Goal: Information Seeking & Learning: Learn about a topic

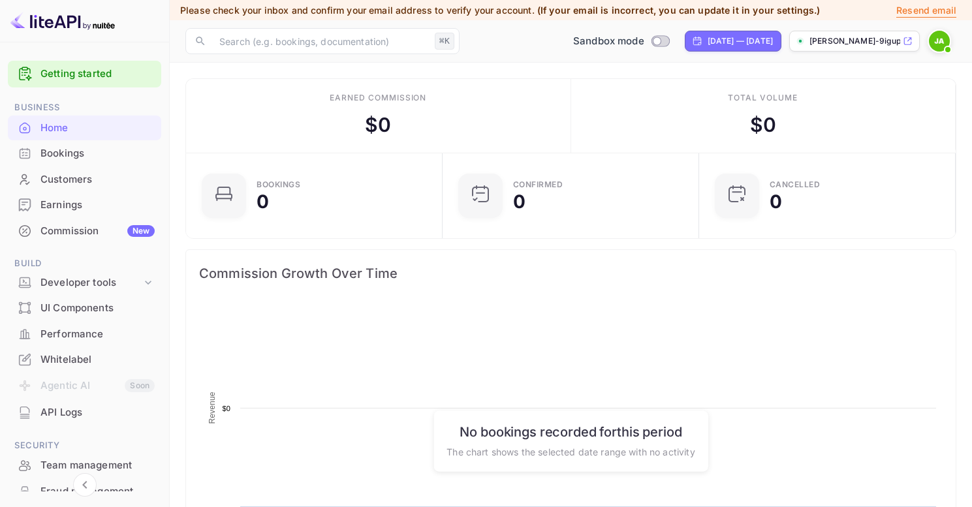
scroll to position [202, 239]
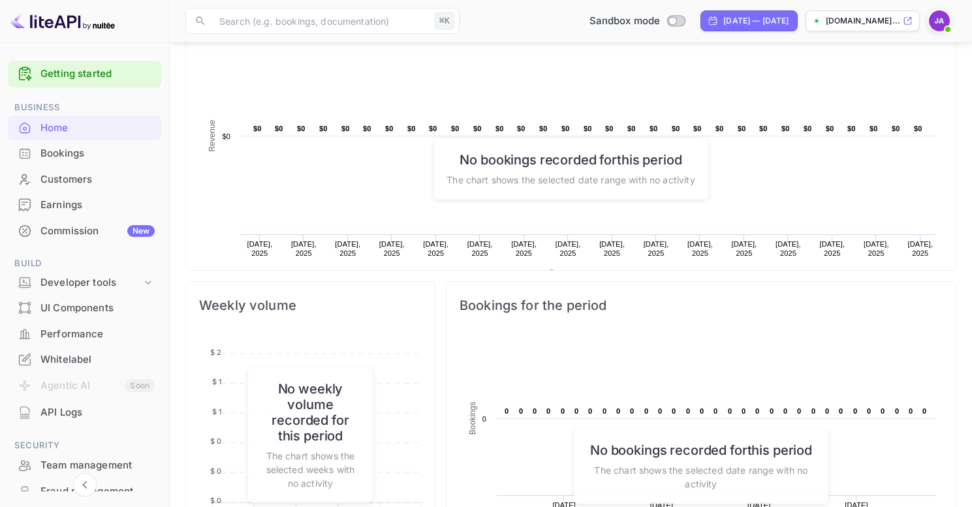
scroll to position [202, 239]
click at [935, 24] on img at bounding box center [939, 20] width 21 height 21
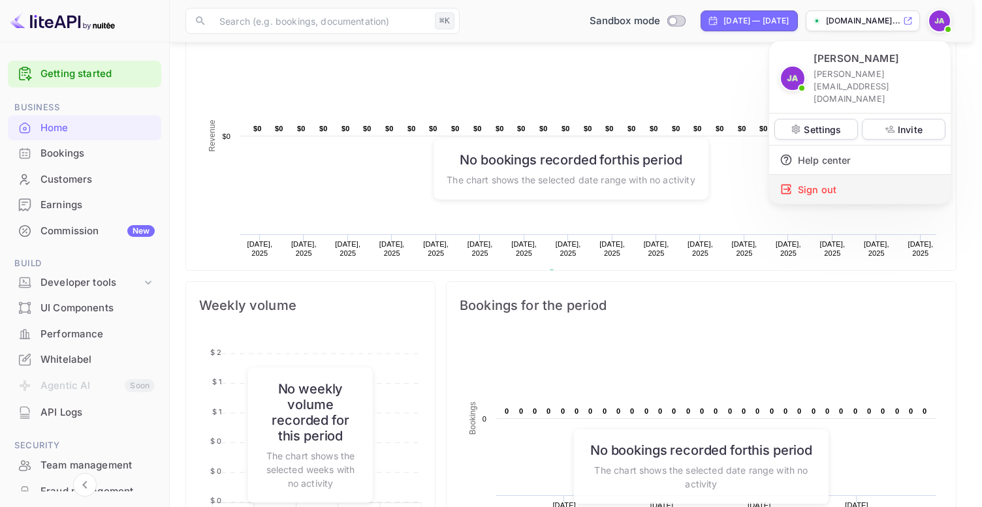
click at [834, 175] on div "Sign out" at bounding box center [859, 189] width 181 height 29
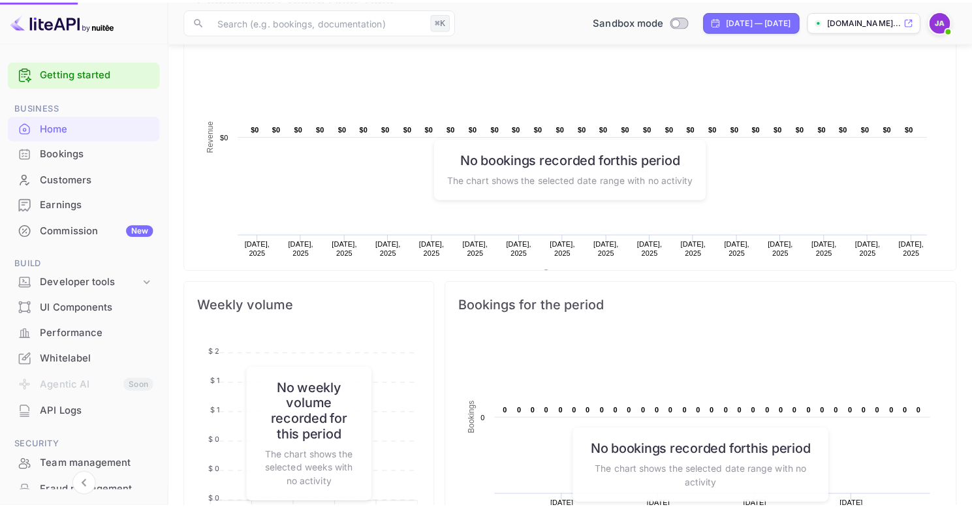
scroll to position [10, 10]
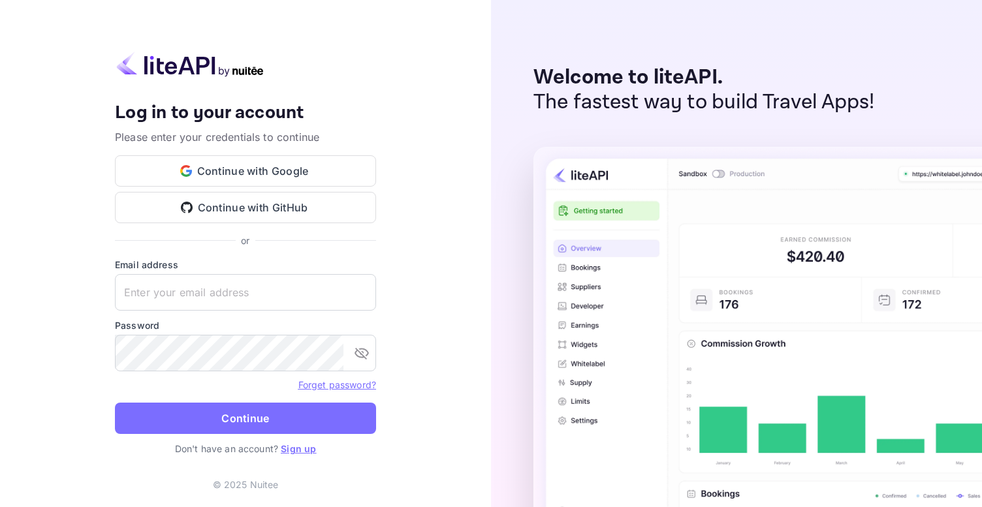
type input "jos.attard92@hotmail.com"
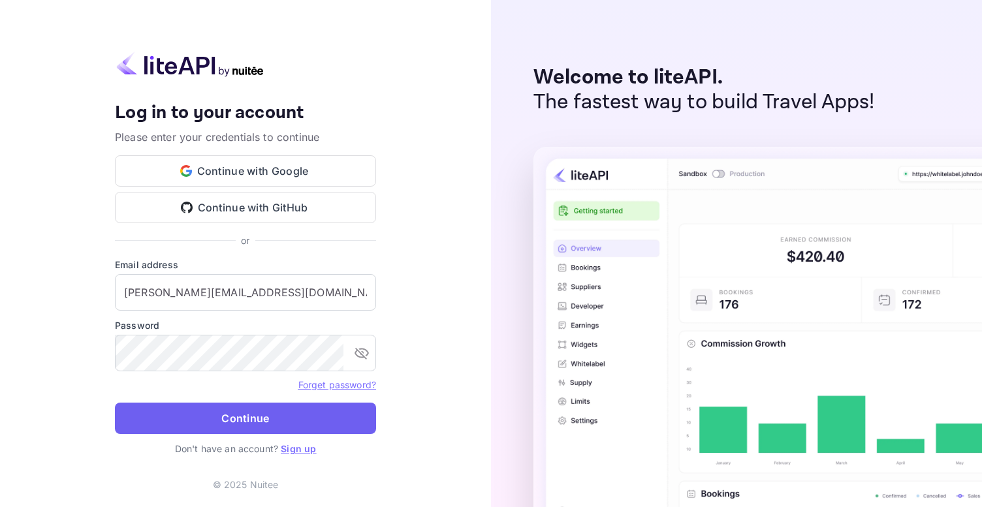
click at [243, 413] on button "Continue" at bounding box center [245, 418] width 261 height 31
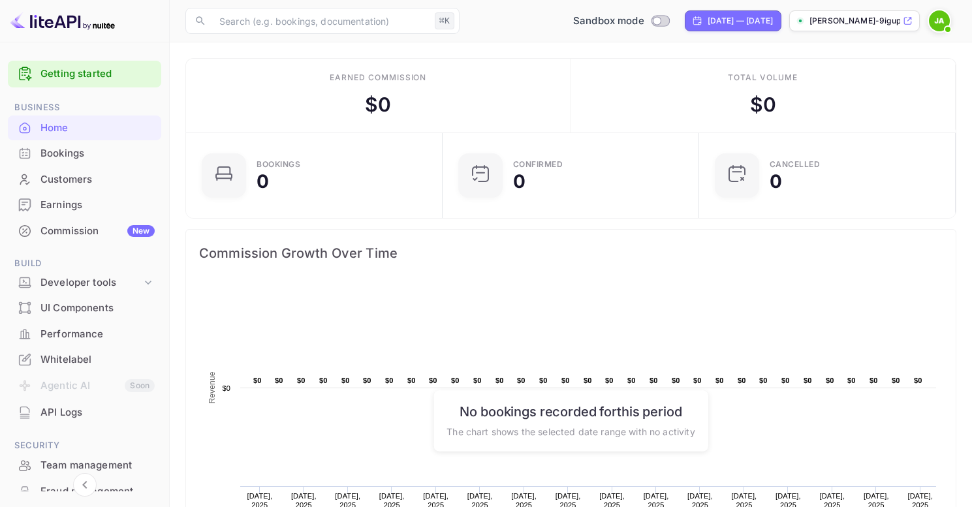
scroll to position [10, 10]
click at [947, 18] on img at bounding box center [939, 20] width 21 height 21
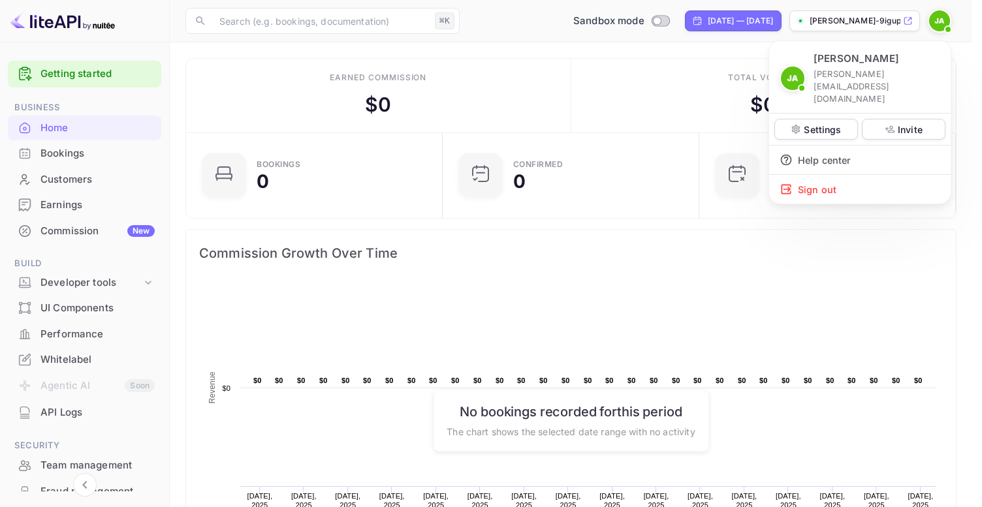
click at [945, 20] on div at bounding box center [491, 253] width 982 height 507
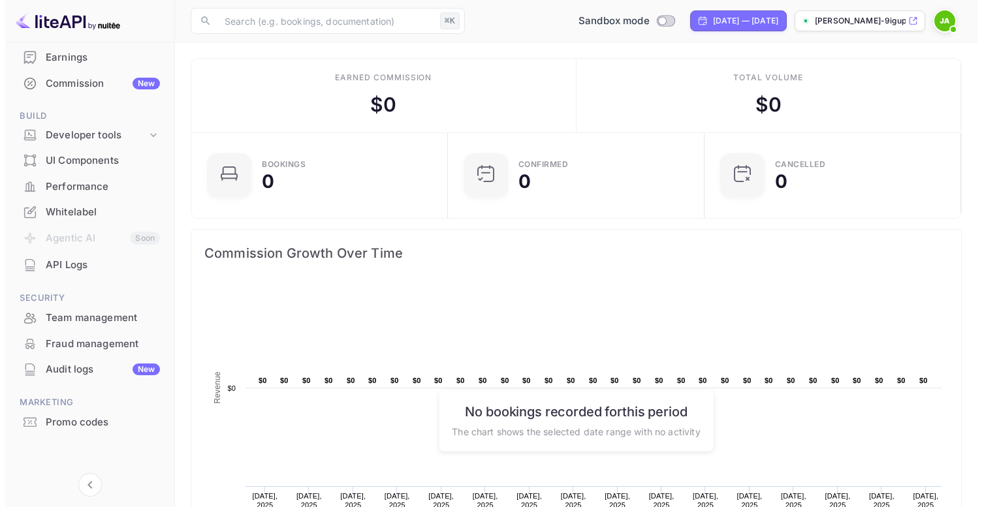
scroll to position [0, 0]
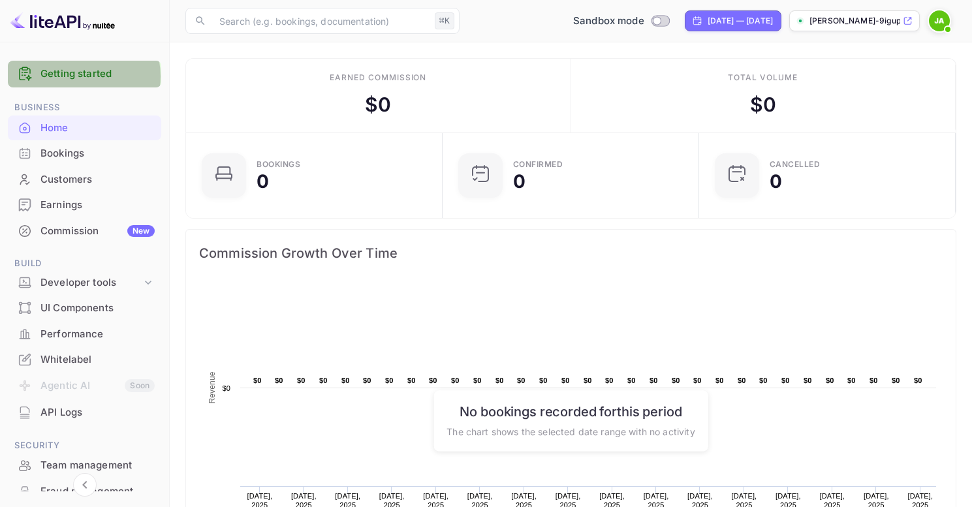
click at [74, 76] on link "Getting started" at bounding box center [97, 74] width 114 height 15
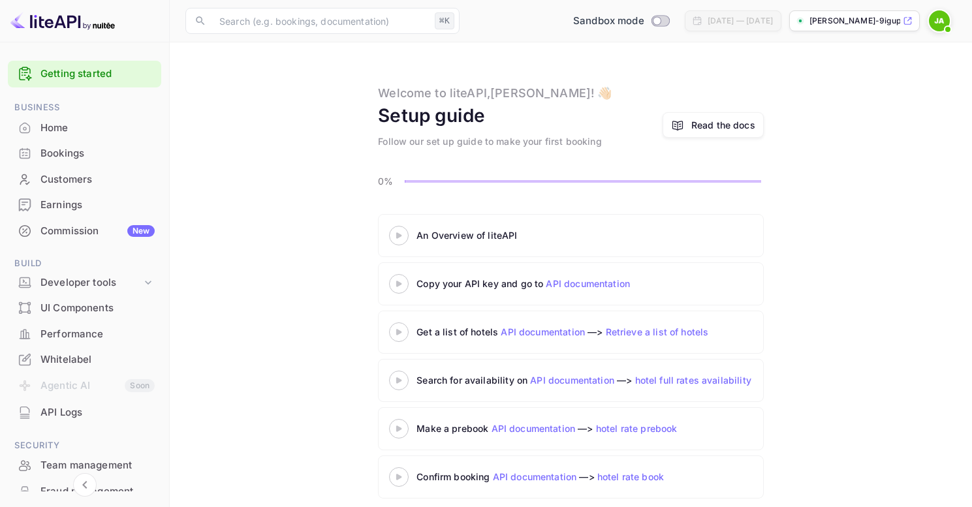
click at [392, 233] on icon at bounding box center [399, 235] width 46 height 7
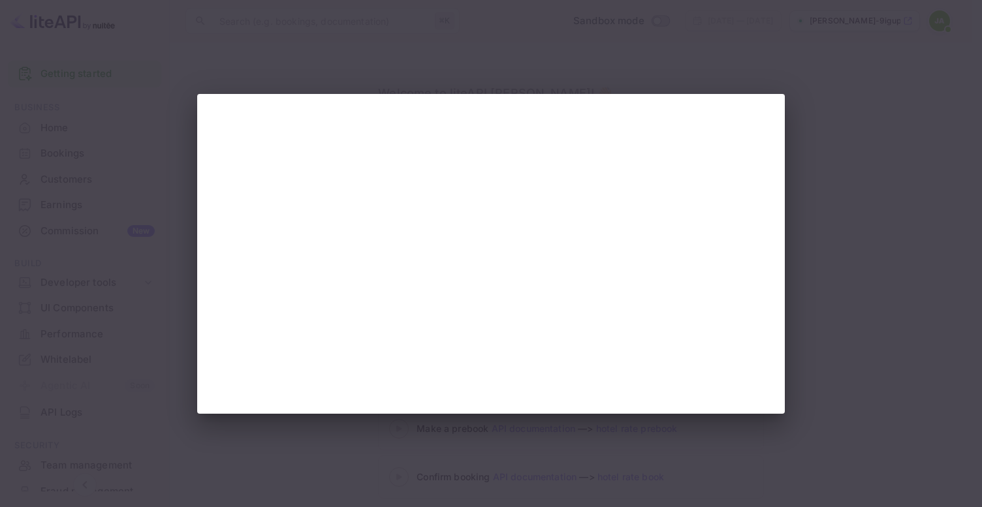
click at [850, 326] on div at bounding box center [491, 253] width 982 height 507
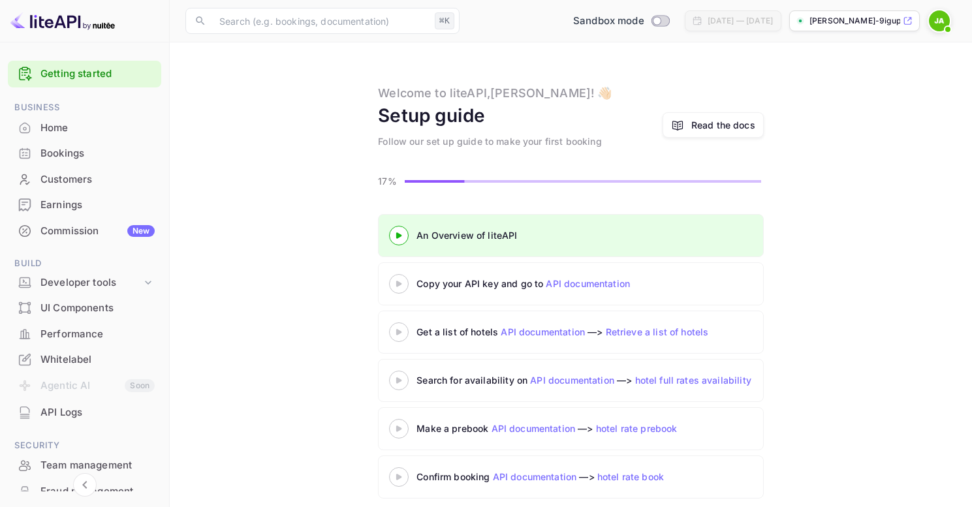
click at [567, 284] on link "API documentation" at bounding box center [588, 283] width 84 height 11
